Goal: Book appointment/travel/reservation

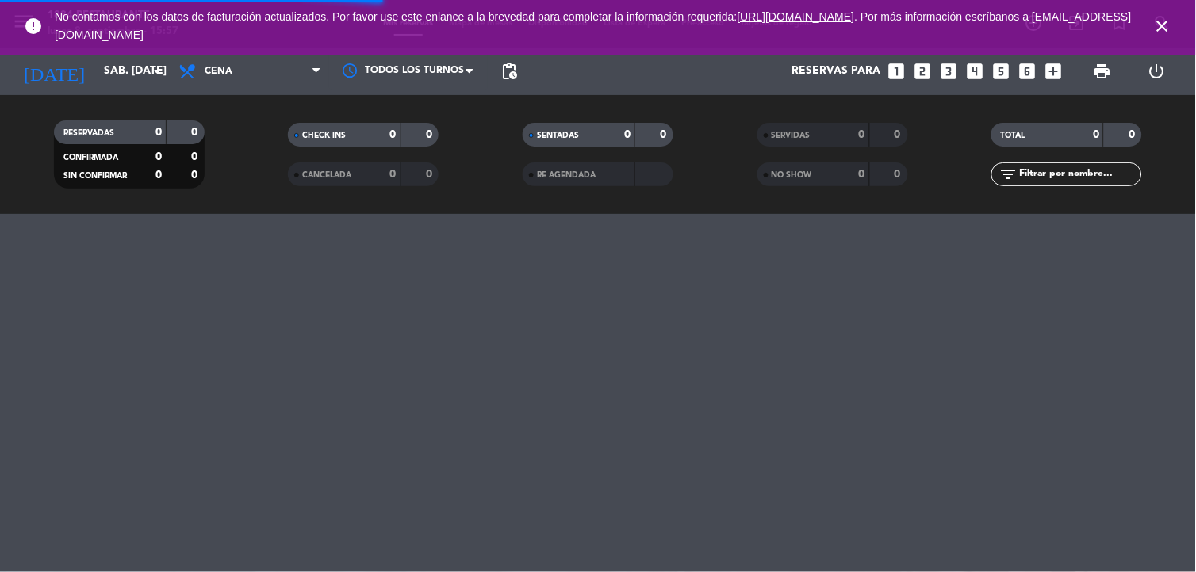
click at [109, 70] on input "sáb. [DATE]" at bounding box center [171, 71] width 151 height 29
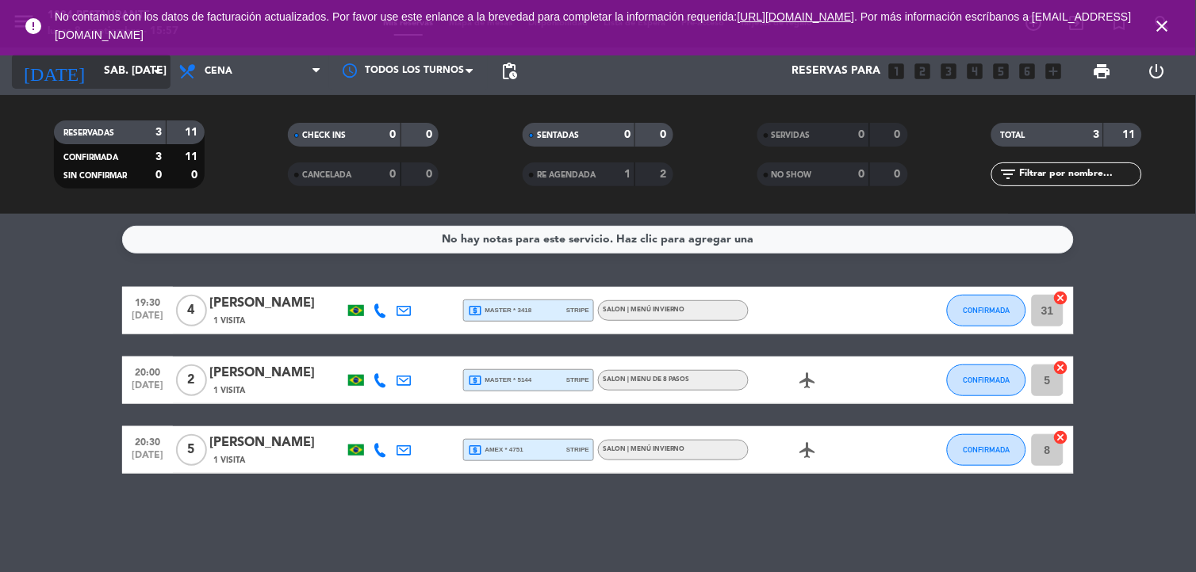
click at [149, 68] on icon "arrow_drop_down" at bounding box center [156, 71] width 19 height 19
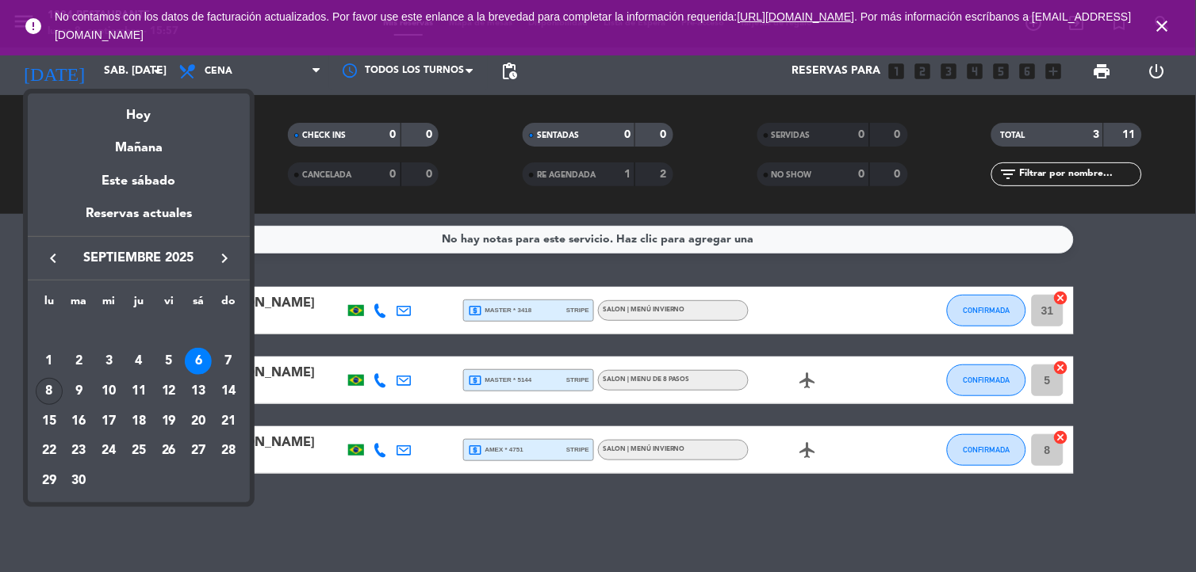
click at [52, 388] on div "8" at bounding box center [49, 391] width 27 height 27
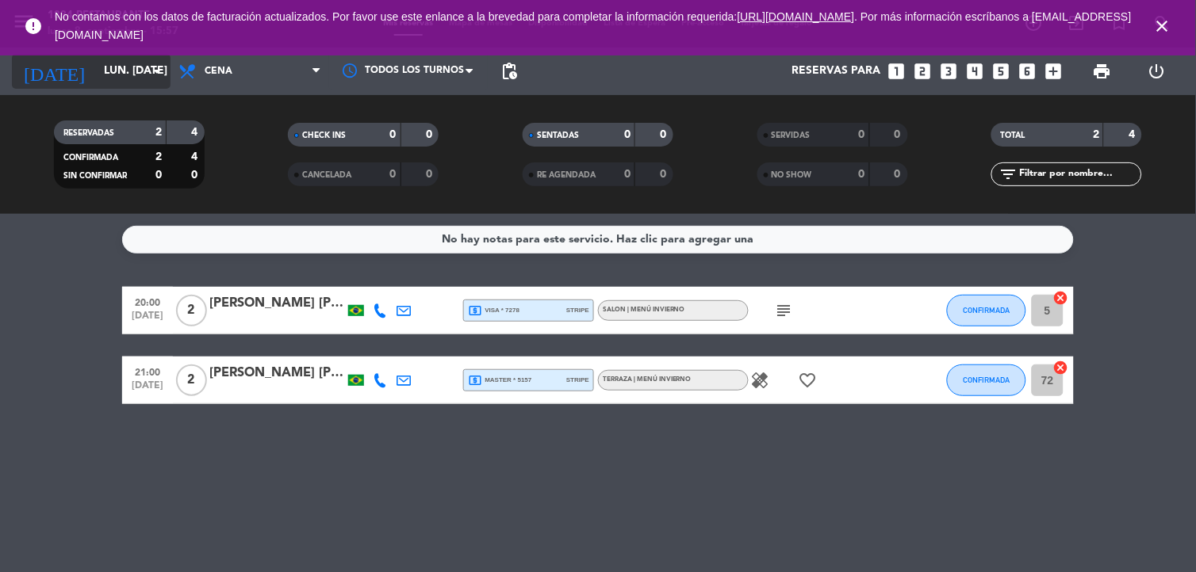
click at [96, 74] on input "lun. [DATE]" at bounding box center [171, 71] width 151 height 29
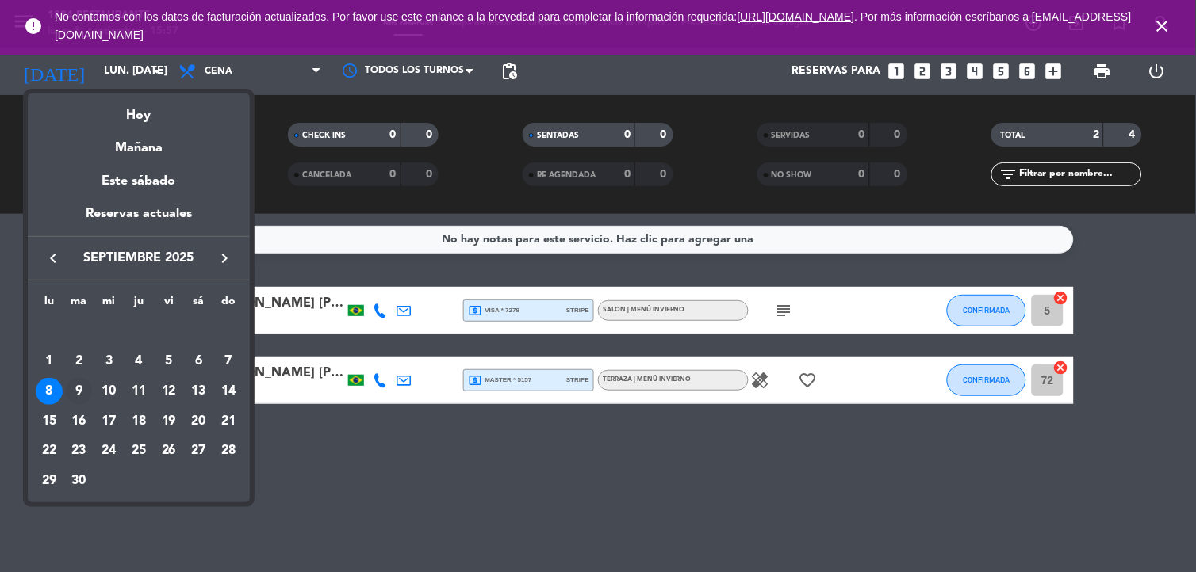
click at [76, 392] on div "9" at bounding box center [79, 391] width 27 height 27
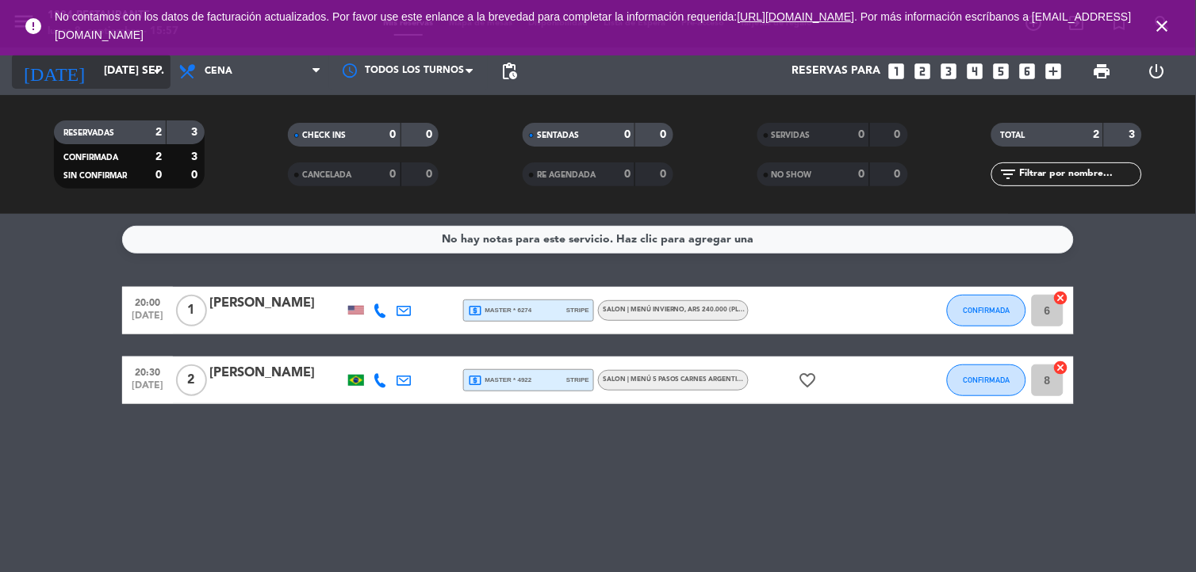
click at [108, 57] on input "[DATE] sep." at bounding box center [171, 71] width 151 height 29
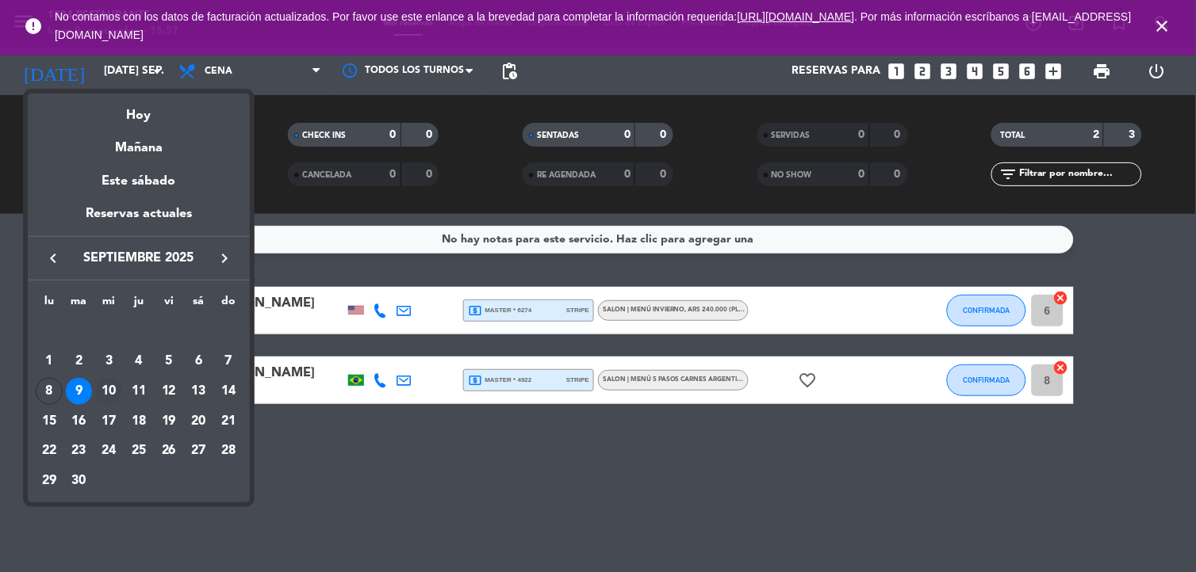
click at [113, 392] on div "10" at bounding box center [108, 391] width 27 height 27
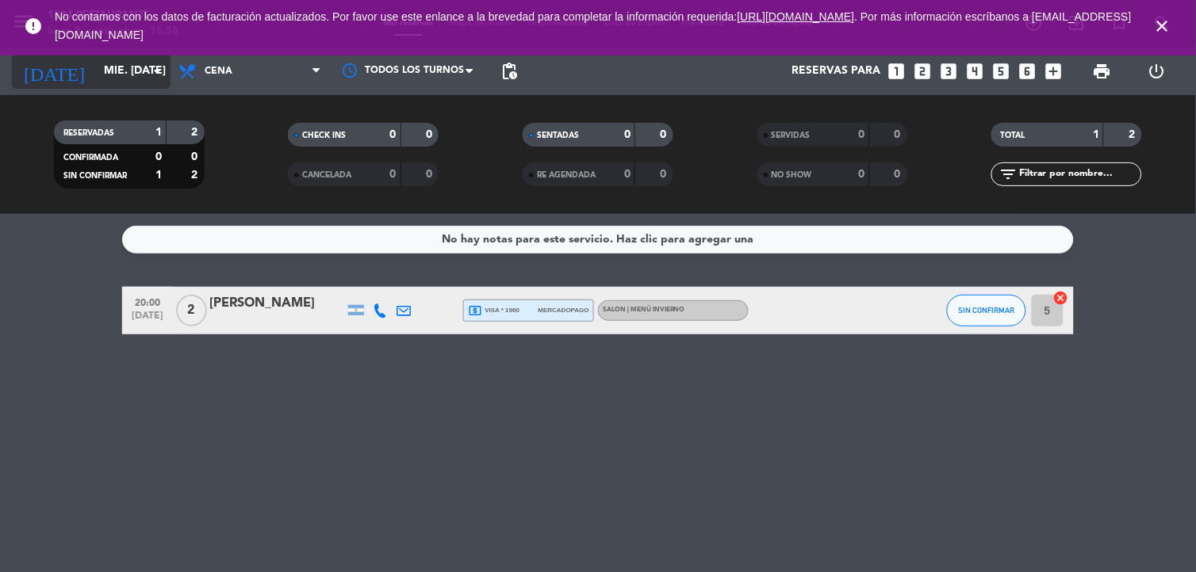
click at [113, 80] on input "mié. [DATE]" at bounding box center [171, 71] width 151 height 29
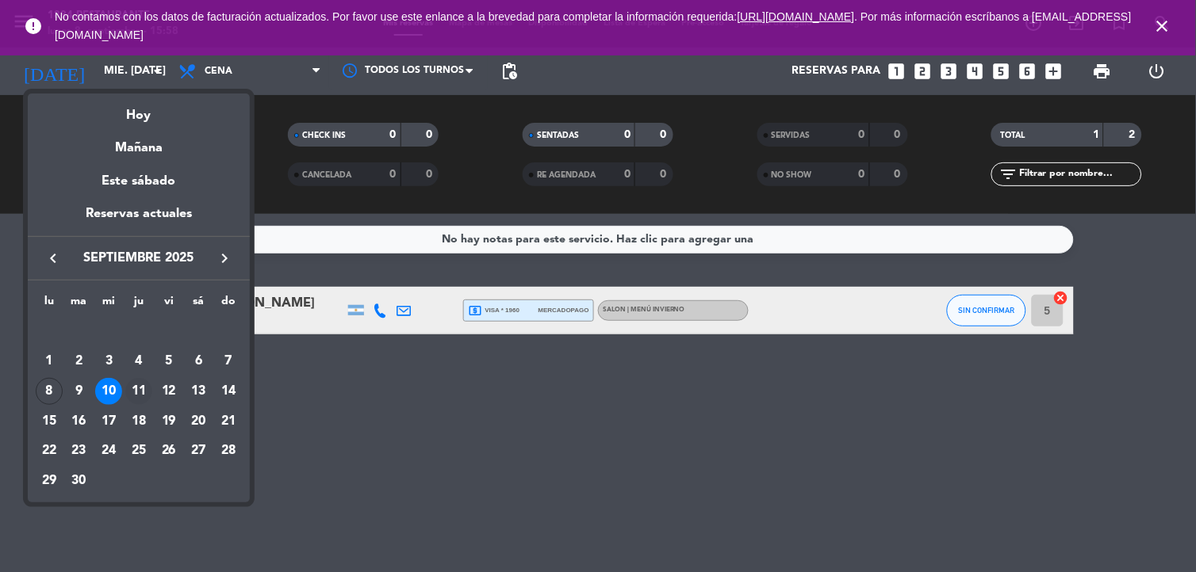
click at [137, 385] on div "11" at bounding box center [138, 391] width 27 height 27
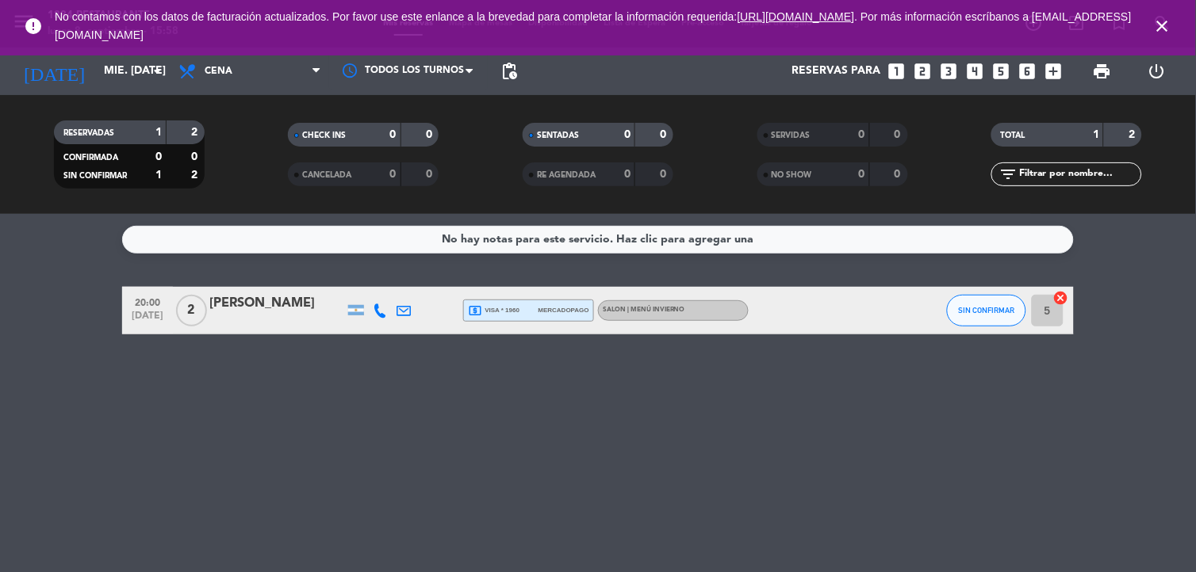
type input "[DEMOGRAPHIC_DATA] [DATE]"
